Goal: Information Seeking & Learning: Learn about a topic

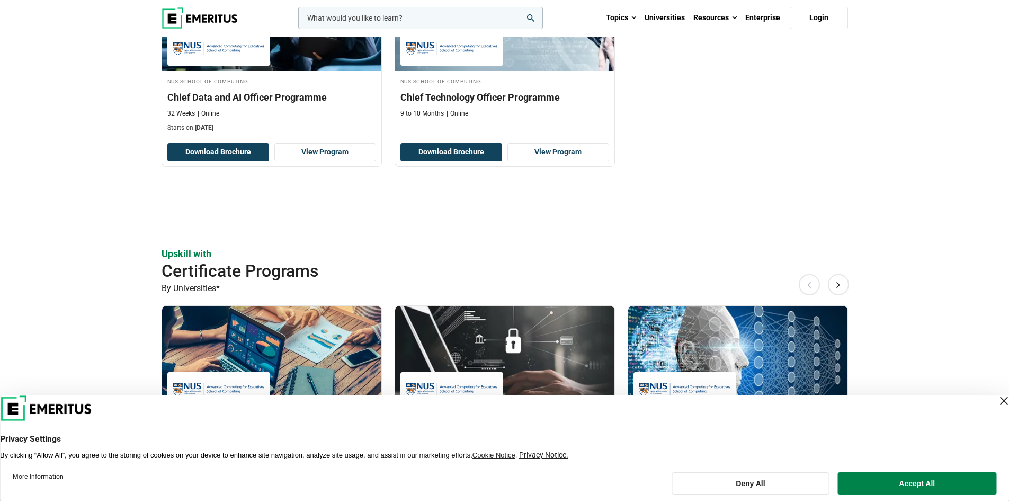
scroll to position [583, 0]
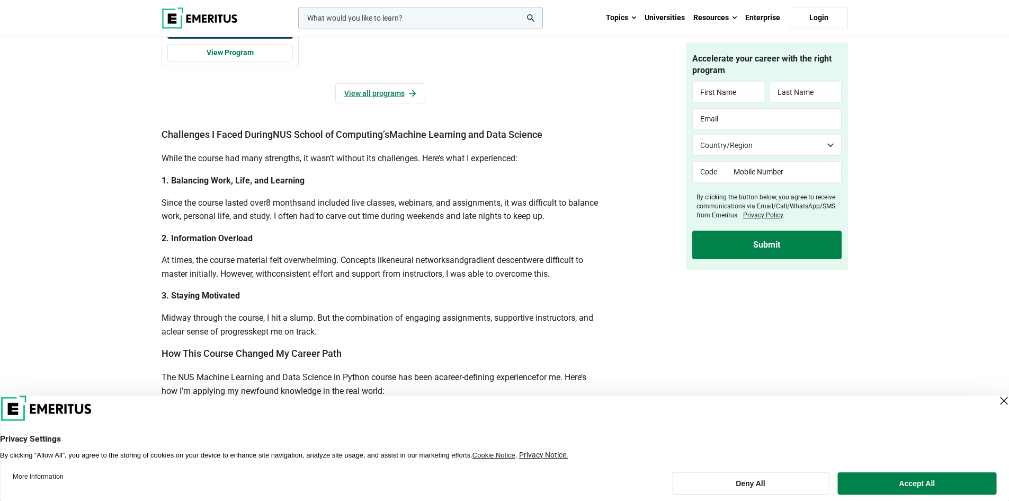
scroll to position [1377, 0]
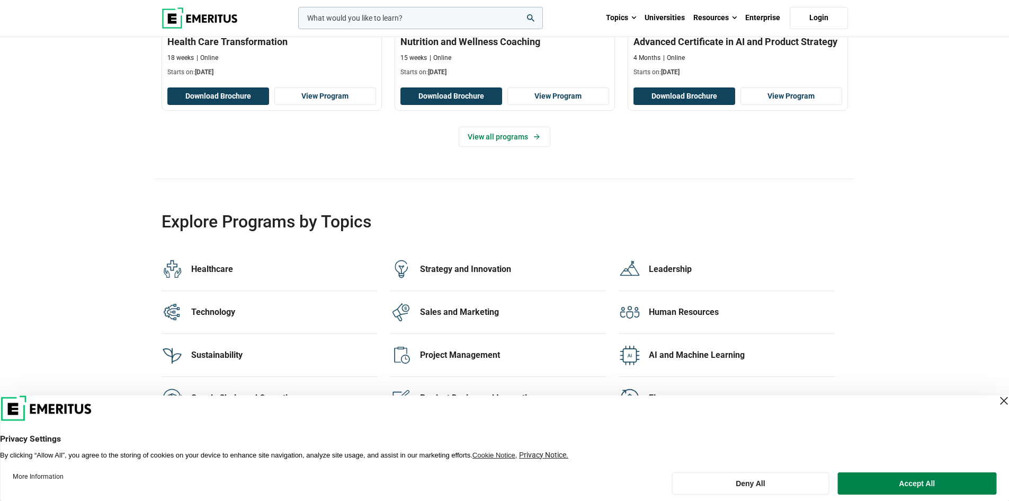
scroll to position [2066, 0]
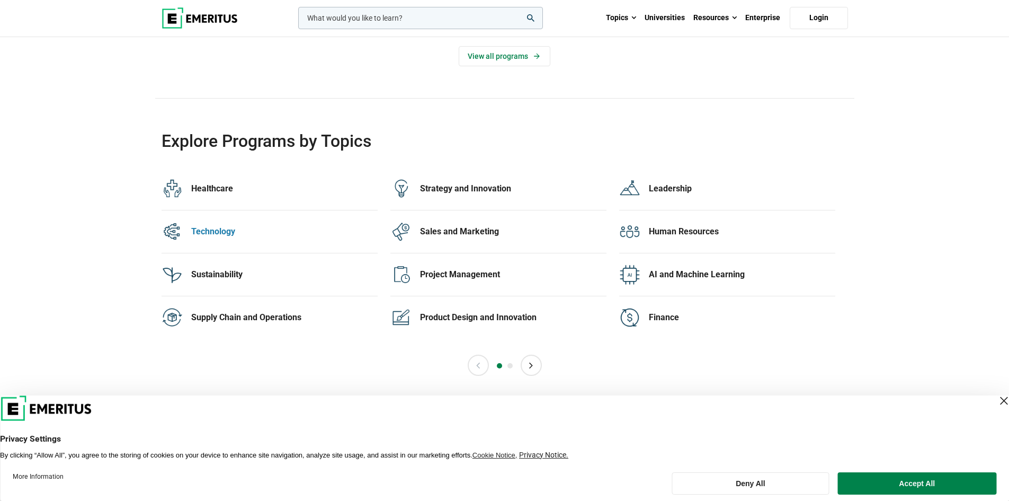
click at [210, 229] on div "Technology" at bounding box center [284, 232] width 186 height 12
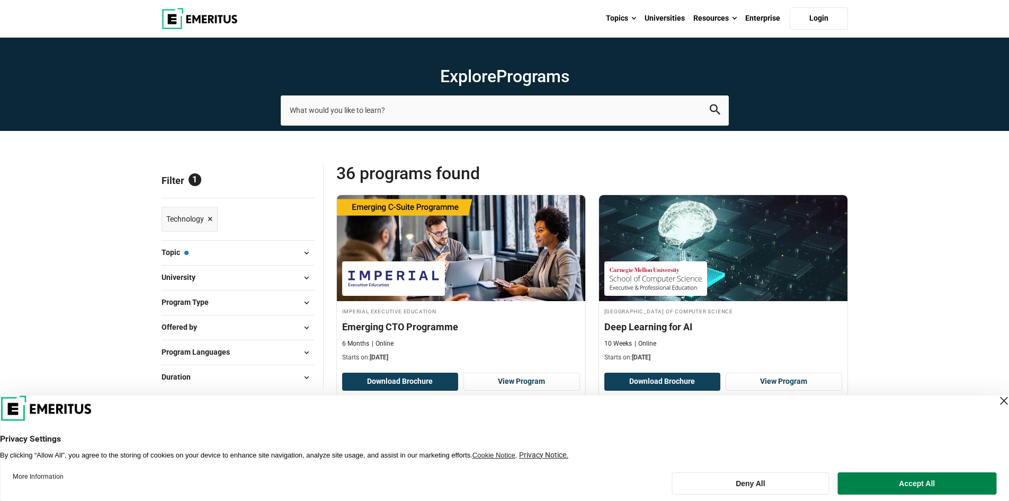
click at [308, 247] on span at bounding box center [307, 253] width 16 height 16
click at [305, 254] on span at bounding box center [307, 253] width 16 height 16
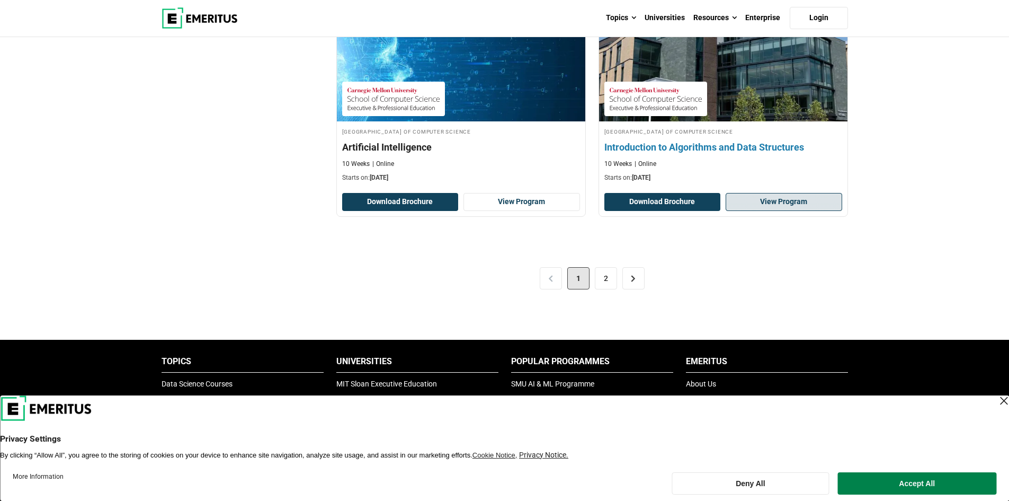
scroll to position [2066, 0]
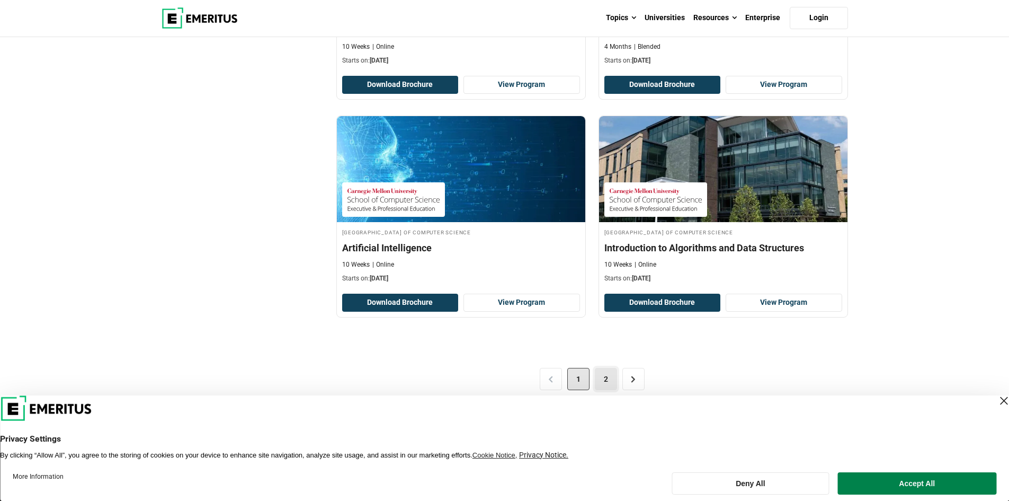
click at [605, 377] on link "2" at bounding box center [606, 379] width 22 height 22
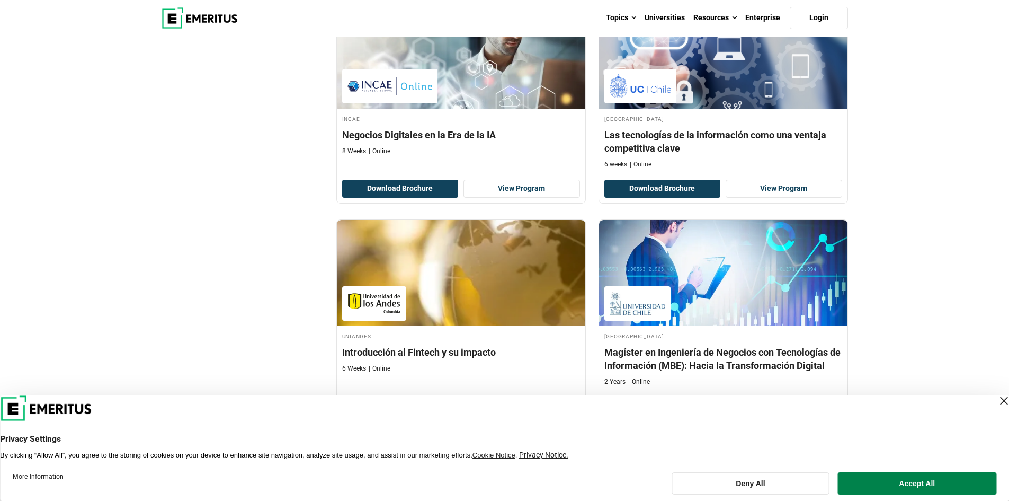
scroll to position [1483, 0]
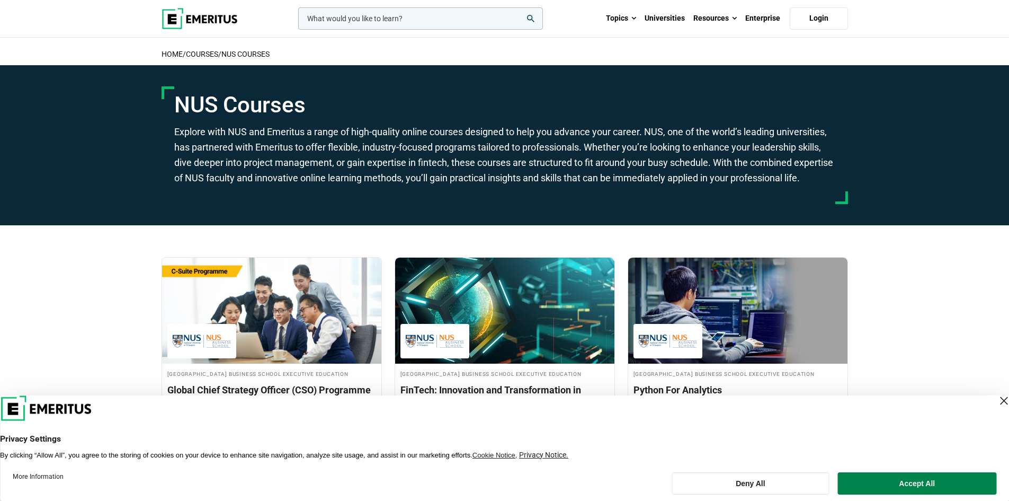
click at [418, 16] on input "woocommerce-product-search-field-0" at bounding box center [420, 18] width 245 height 22
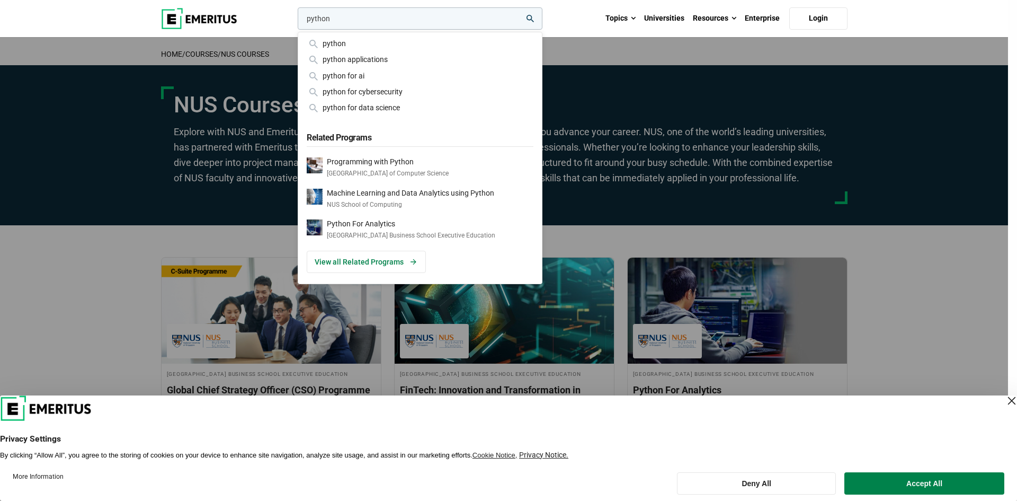
type input "python"
click at [296, 21] on button "search" at bounding box center [296, 21] width 0 height 0
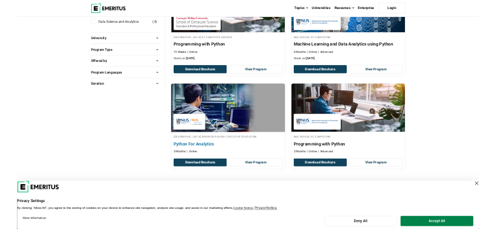
scroll to position [212, 0]
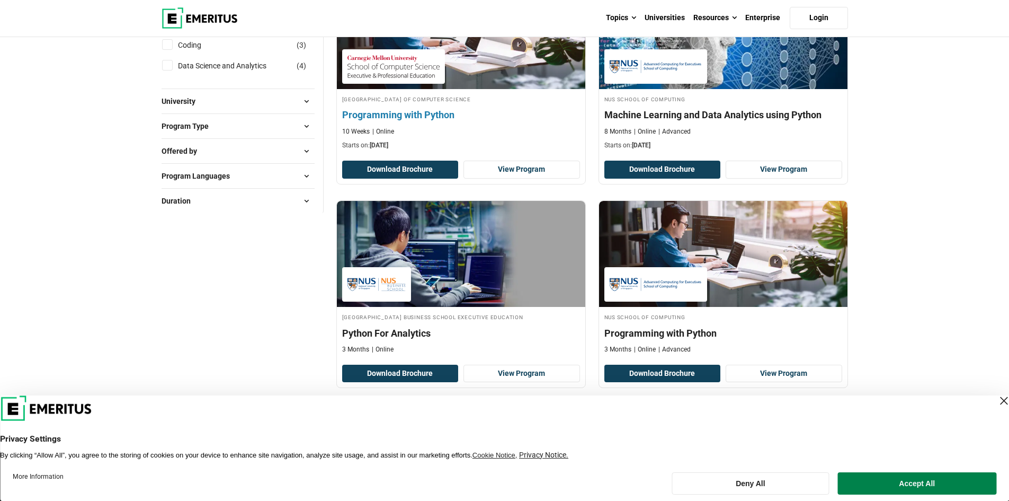
click at [467, 72] on img at bounding box center [460, 36] width 273 height 117
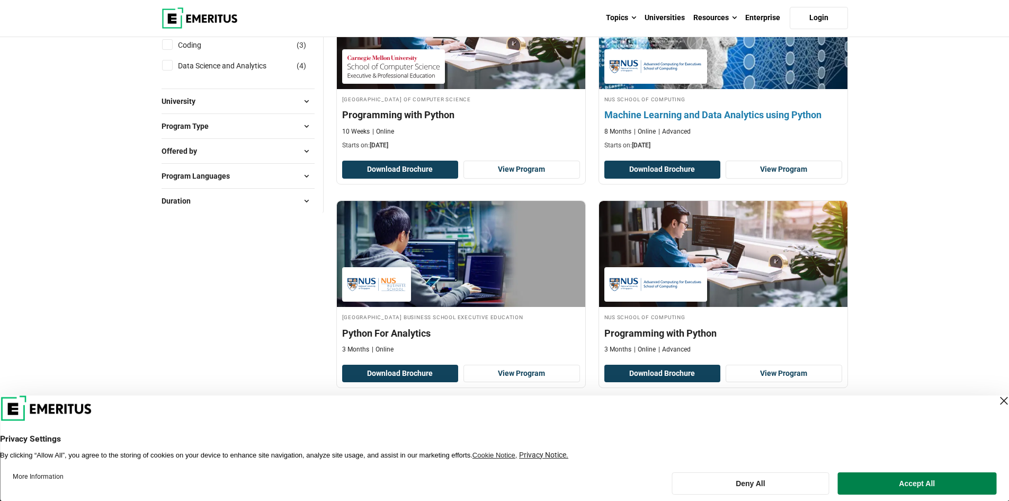
click at [729, 65] on img at bounding box center [722, 36] width 273 height 117
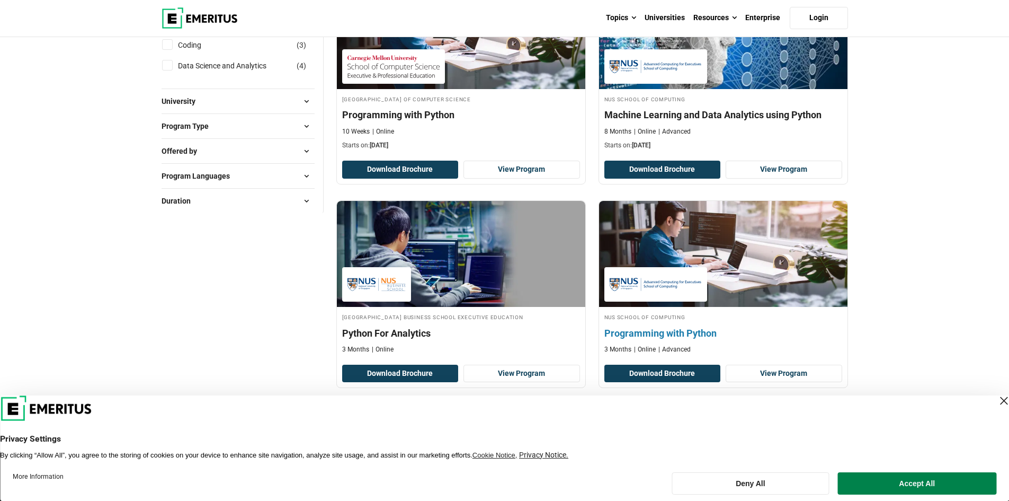
click at [672, 246] on img at bounding box center [722, 253] width 273 height 117
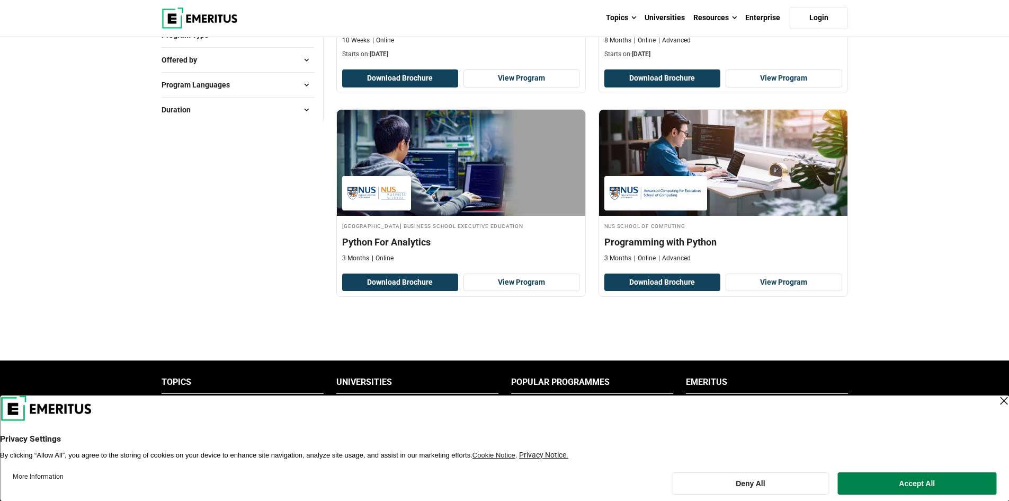
scroll to position [461, 0]
